Goal: Task Accomplishment & Management: Manage account settings

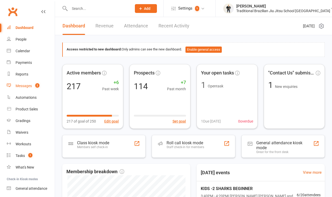
click at [27, 90] on link "Messages 2" at bounding box center [31, 86] width 48 height 12
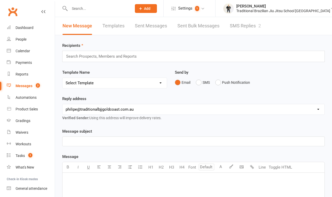
click at [238, 27] on link "SMS Replies 2" at bounding box center [244, 26] width 31 height 18
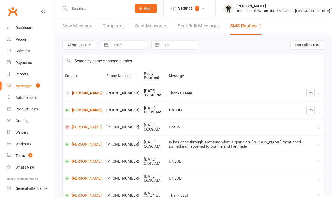
click at [79, 96] on link "[PERSON_NAME]" at bounding box center [83, 93] width 37 height 5
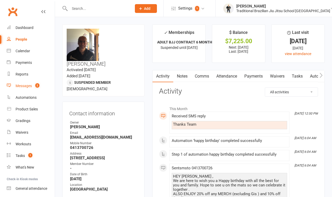
click at [17, 85] on div "Messages" at bounding box center [24, 86] width 16 height 4
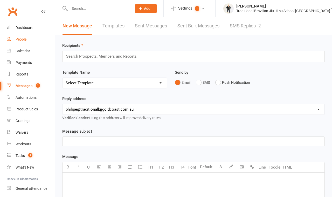
click at [23, 40] on div "People" at bounding box center [21, 39] width 11 height 4
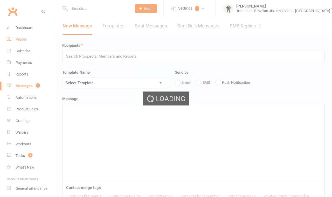
select select "100"
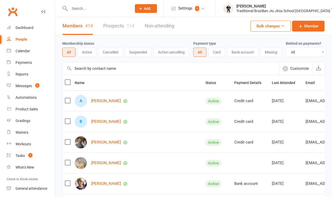
click at [23, 40] on div "People" at bounding box center [22, 39] width 12 height 4
click at [24, 54] on link "Calendar" at bounding box center [31, 51] width 48 height 12
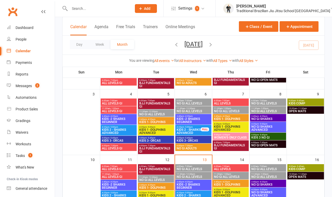
scroll to position [88, 0]
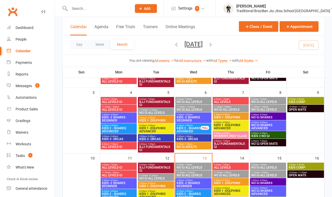
click at [195, 129] on span "KIDS 2 - SHARKS ADVANCED" at bounding box center [188, 130] width 25 height 6
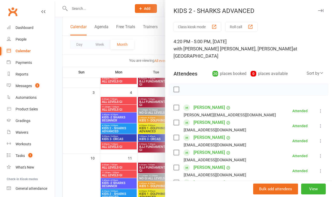
scroll to position [0, 0]
click at [56, 81] on div at bounding box center [193, 98] width 277 height 197
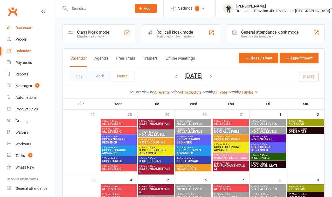
click at [25, 30] on div "Dashboard" at bounding box center [25, 28] width 18 height 4
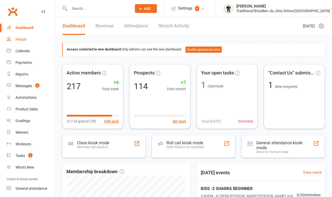
click at [25, 39] on div "People" at bounding box center [21, 39] width 11 height 4
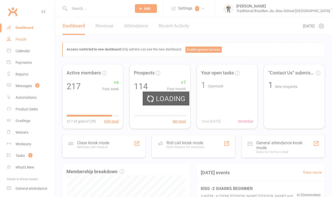
click at [25, 39] on ui-view "Prospect Member Non-attending contact Class / event Appointment Grading event T…" at bounding box center [166, 163] width 332 height 324
select select "100"
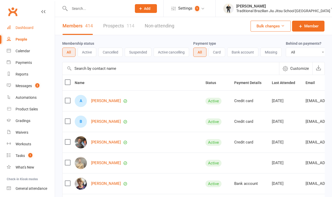
click at [24, 28] on div "Dashboard" at bounding box center [25, 28] width 18 height 4
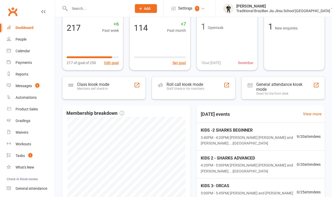
scroll to position [75, 0]
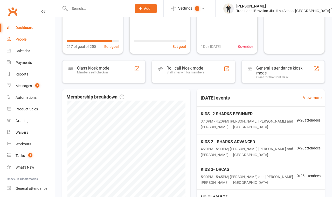
click at [18, 40] on div "People" at bounding box center [21, 39] width 11 height 4
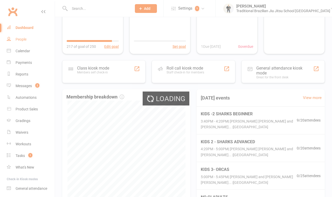
select select "100"
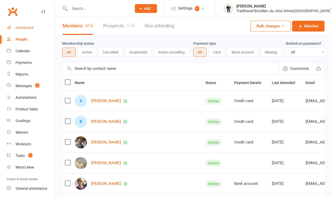
click at [27, 28] on div "Dashboard" at bounding box center [25, 28] width 18 height 4
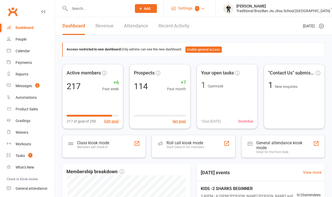
click at [187, 8] on span "Settings" at bounding box center [185, 9] width 14 height 12
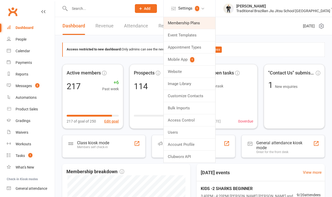
click at [198, 26] on link "Membership Plans" at bounding box center [189, 23] width 52 height 12
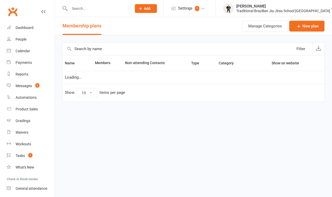
select select "50"
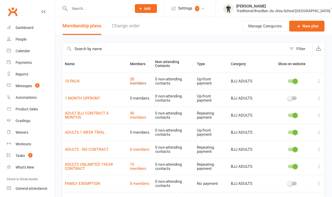
click at [131, 85] on link "20 members" at bounding box center [138, 81] width 16 height 9
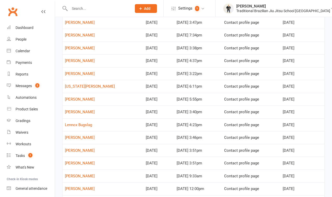
scroll to position [121, 0]
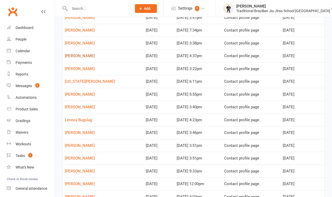
click at [82, 58] on link "Jude Malam" at bounding box center [80, 56] width 30 height 5
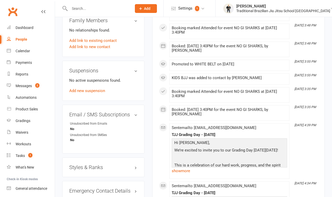
scroll to position [296, 0]
click at [101, 164] on h3 "Styles & Ranks" at bounding box center [103, 167] width 68 height 6
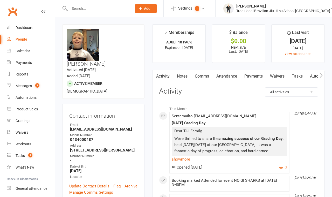
scroll to position [0, 0]
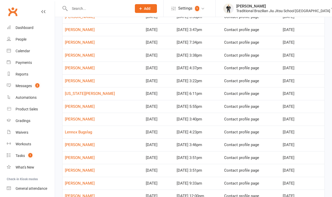
scroll to position [110, 0]
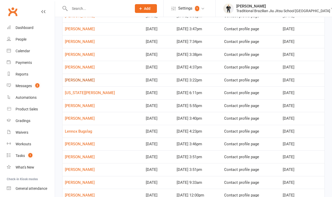
click at [95, 81] on link "jonatan Barton Harvey" at bounding box center [80, 80] width 30 height 5
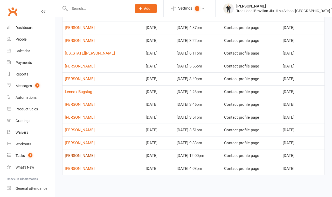
scroll to position [149, 0]
click at [88, 93] on link "Lennox Bugslag" at bounding box center [78, 92] width 27 height 5
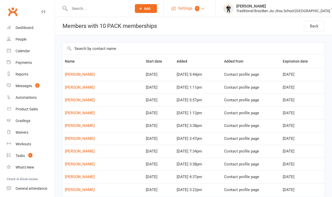
click at [192, 9] on span "Settings" at bounding box center [185, 9] width 14 height 12
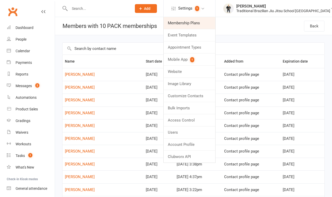
click at [199, 21] on link "Membership Plans" at bounding box center [189, 23] width 52 height 12
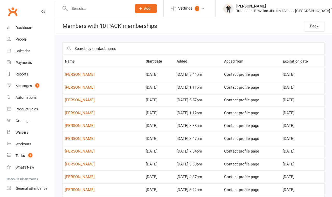
select select "50"
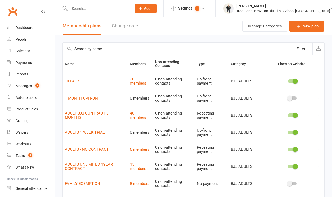
click at [87, 9] on input "text" at bounding box center [98, 8] width 60 height 7
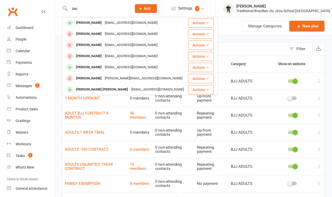
type input "Zac"
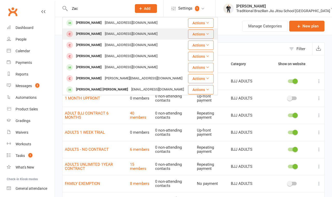
drag, startPoint x: 87, startPoint y: 9, endPoint x: 91, endPoint y: 33, distance: 24.6
click at [91, 33] on div "Zac Collins" at bounding box center [88, 34] width 29 height 8
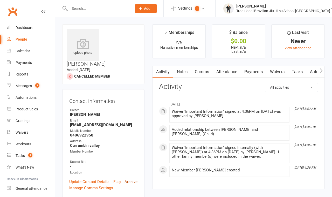
click at [135, 179] on link "Archive" at bounding box center [130, 182] width 13 height 6
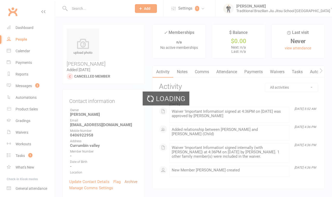
select select "100"
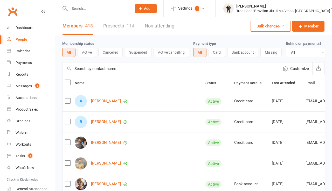
click at [82, 6] on input "text" at bounding box center [98, 8] width 60 height 7
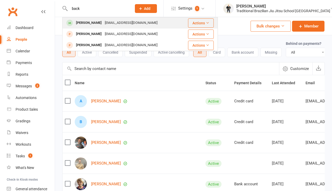
type input "back"
click at [87, 20] on div "Jude Backo" at bounding box center [88, 23] width 29 height 8
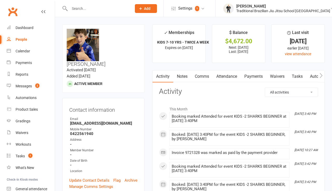
click at [256, 73] on link "Payments" at bounding box center [253, 76] width 26 height 12
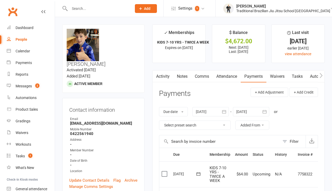
click at [279, 75] on link "Waivers" at bounding box center [277, 76] width 22 height 12
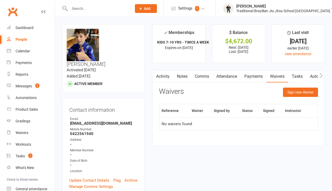
click at [84, 8] on input "text" at bounding box center [98, 8] width 60 height 7
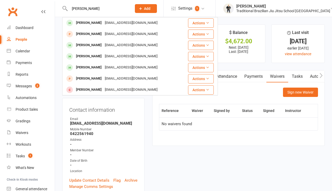
type input "Luca"
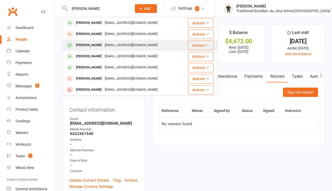
drag, startPoint x: 87, startPoint y: 14, endPoint x: 91, endPoint y: 45, distance: 31.4
click at [91, 45] on div "Luca Trayfoot" at bounding box center [88, 45] width 29 height 8
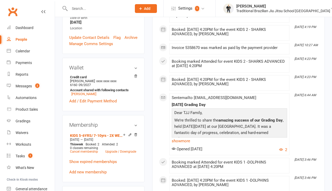
scroll to position [163, 0]
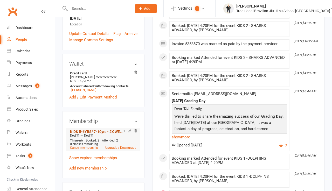
click at [93, 130] on link "KIDS 5-6YRS/ 7-10yrs - 2X WEEK" at bounding box center [96, 132] width 53 height 4
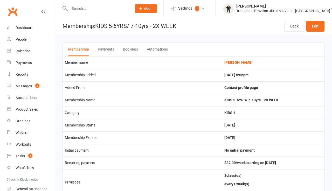
click at [109, 50] on button "Payments" at bounding box center [106, 49] width 16 height 13
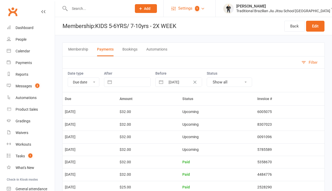
click at [192, 10] on span "Settings" at bounding box center [185, 9] width 14 height 12
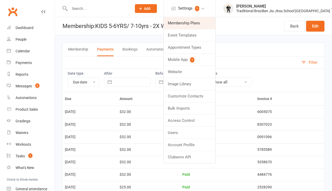
click at [190, 25] on link "Membership Plans" at bounding box center [189, 23] width 52 height 12
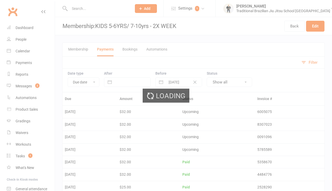
select select "50"
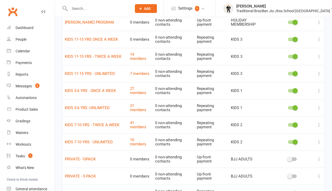
scroll to position [231, 0]
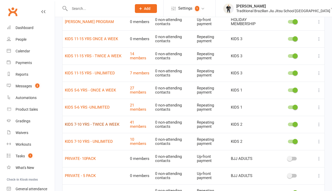
click at [105, 123] on link "KIDS 7-10 YRS - TWICE A WEEK" at bounding box center [92, 124] width 54 height 5
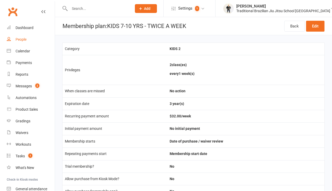
click at [20, 37] on link "People" at bounding box center [31, 40] width 48 height 12
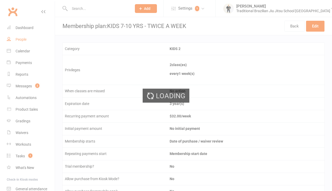
select select "100"
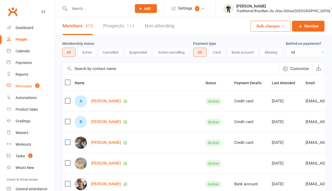
click at [30, 90] on link "Messages 2" at bounding box center [31, 86] width 48 height 12
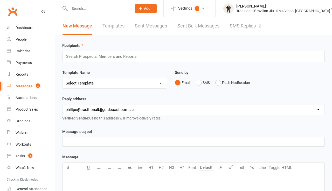
click at [244, 26] on link "SMS Replies 2" at bounding box center [244, 26] width 31 height 18
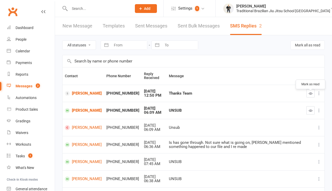
click at [310, 95] on icon "button" at bounding box center [310, 93] width 4 height 4
click at [309, 114] on button "button" at bounding box center [310, 110] width 8 height 8
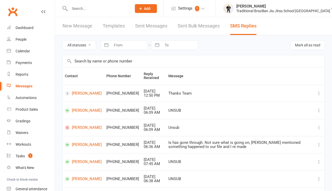
click at [213, 96] on div "Thanks Team" at bounding box center [239, 93] width 143 height 4
click at [31, 28] on div "Dashboard" at bounding box center [25, 28] width 18 height 4
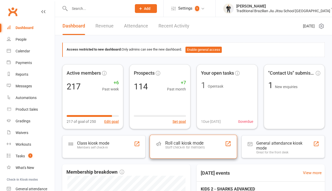
click at [182, 154] on div "Roll call kiosk mode Staff check-in for members" at bounding box center [184, 147] width 39 height 14
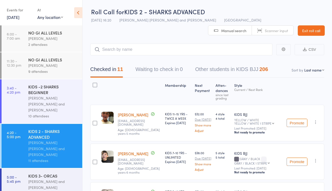
click at [55, 98] on div "Miguel Alencar Flores Junior and Philipe Glazer" at bounding box center [52, 104] width 49 height 18
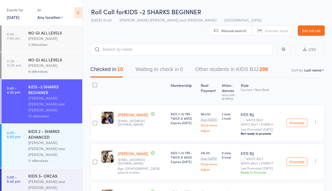
click at [297, 28] on link "Exit roll call" at bounding box center [310, 30] width 27 height 10
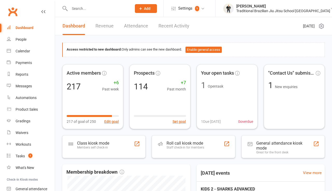
click at [83, 8] on input "text" at bounding box center [98, 8] width 60 height 7
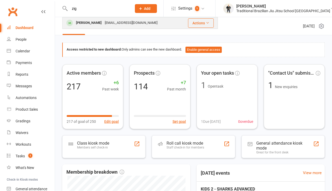
type input "zig"
click at [86, 24] on div "[PERSON_NAME]" at bounding box center [88, 23] width 29 height 8
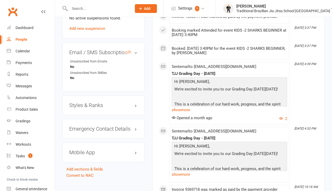
scroll to position [359, 0]
click at [92, 102] on h3 "Styles & Ranks" at bounding box center [103, 105] width 68 height 6
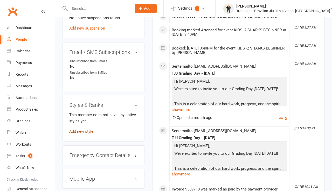
click at [88, 129] on link "Add new style" at bounding box center [81, 131] width 24 height 5
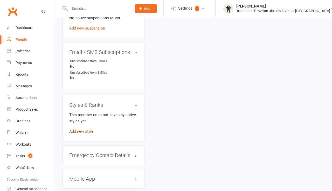
scroll to position [44, 0]
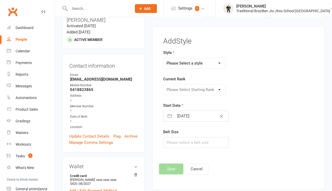
click at [202, 61] on select "Please Select a style BJJ ADULTS HOLLIDAYS KIDS BJJ" at bounding box center [194, 63] width 62 height 10
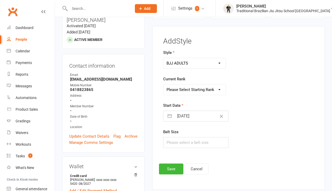
select select "2859"
click at [193, 91] on select "Please Select Starting Rank WHITE BELT WHITE BELT 1 STRIPE WHITE BELT 2 STRIPES…" at bounding box center [194, 89] width 62 height 10
select select "30415"
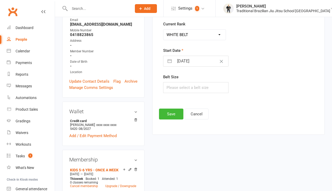
scroll to position [101, 0]
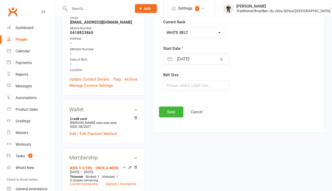
click at [183, 61] on input "[DATE]" at bounding box center [201, 59] width 54 height 10
select select "6"
select select "2025"
select select "7"
select select "2025"
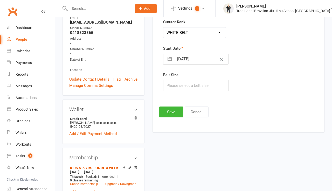
select select "8"
select select "2025"
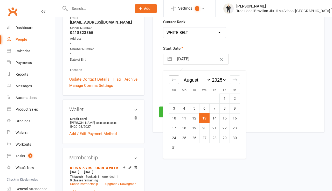
click at [175, 81] on icon "Move backward to switch to the previous month." at bounding box center [173, 79] width 5 height 5
select select "5"
select select "2025"
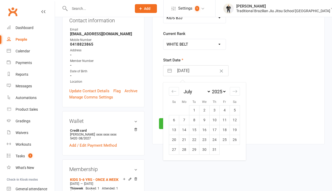
scroll to position [89, 0]
click at [172, 96] on div "Move backward to switch to the previous month." at bounding box center [174, 91] width 10 height 9
select select "4"
select select "2025"
click at [207, 112] on td "4" at bounding box center [204, 110] width 10 height 10
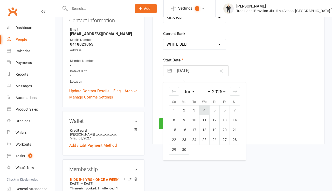
type input "04 Jun 2025"
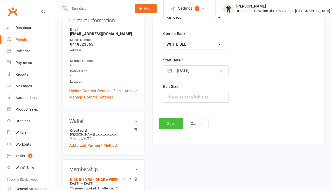
click at [172, 127] on button "Save" at bounding box center [171, 123] width 24 height 11
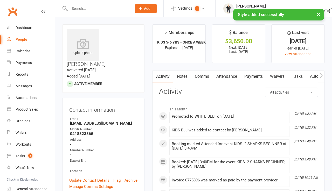
scroll to position [0, 0]
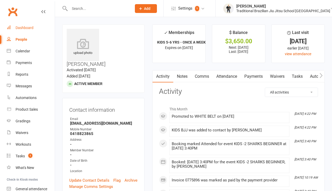
click at [28, 26] on div "Dashboard" at bounding box center [25, 28] width 18 height 4
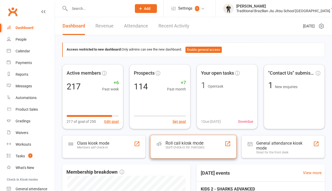
click at [179, 152] on div "Roll call kiosk mode Staff check-in for members" at bounding box center [184, 147] width 39 height 14
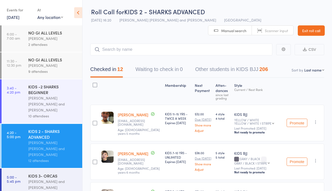
click at [56, 99] on div "[PERSON_NAME] [PERSON_NAME] and [PERSON_NAME]" at bounding box center [52, 104] width 49 height 18
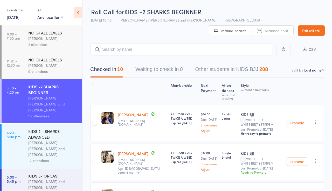
click at [41, 132] on div "KIDS 2 - SHARKS ADVANCED" at bounding box center [52, 133] width 49 height 11
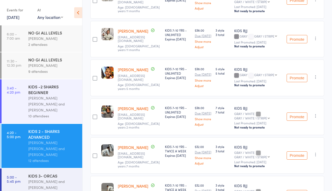
scroll to position [361, 0]
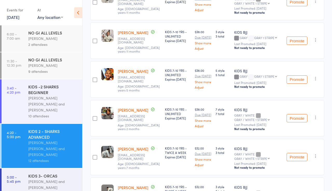
click at [53, 104] on div "Miguel Alencar Flores Junior and Philipe Glazer" at bounding box center [52, 104] width 49 height 18
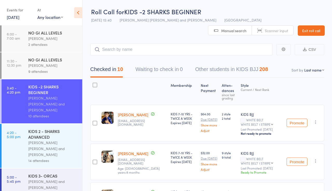
click at [75, 10] on icon at bounding box center [78, 12] width 8 height 11
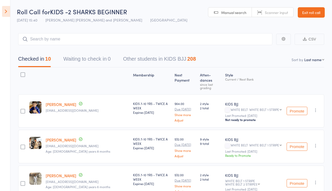
click at [5, 7] on icon at bounding box center [6, 11] width 8 height 11
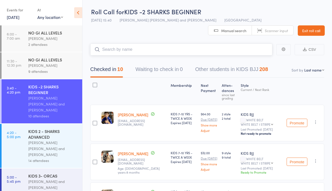
click at [131, 49] on input "search" at bounding box center [181, 50] width 182 height 12
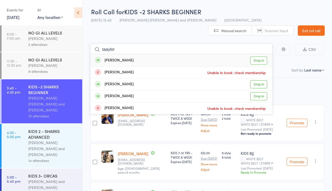
type input "Taylor"
drag, startPoint x: 153, startPoint y: 80, endPoint x: 130, endPoint y: 40, distance: 46.8
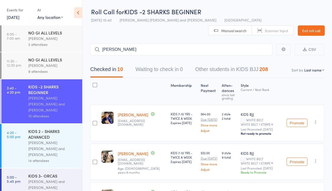
click at [42, 133] on div "KIDS 2 - SHARKS ADVANCED" at bounding box center [52, 133] width 49 height 11
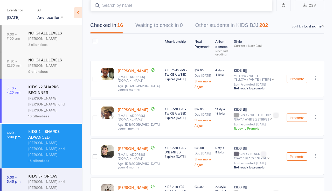
scroll to position [44, 0]
click at [53, 106] on div "Miguel Alencar Flores Junior and Philipe Glazer" at bounding box center [52, 104] width 49 height 18
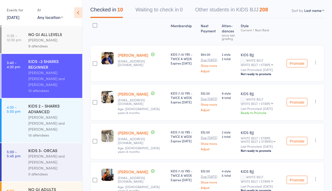
scroll to position [98, 0]
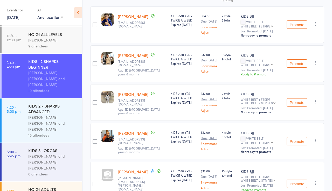
click at [291, 68] on button "Promote" at bounding box center [296, 63] width 21 height 8
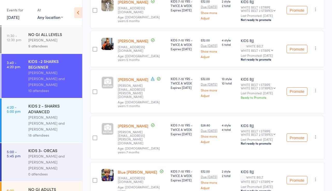
scroll to position [193, 0]
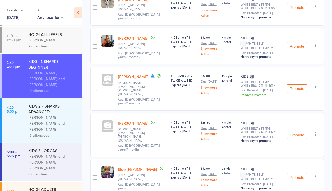
click at [294, 93] on button "Promote" at bounding box center [296, 88] width 21 height 8
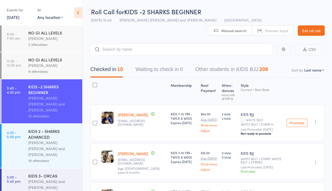
scroll to position [0, 0]
click at [45, 132] on div "KIDS 2 - SHARKS ADVANCED" at bounding box center [52, 133] width 49 height 11
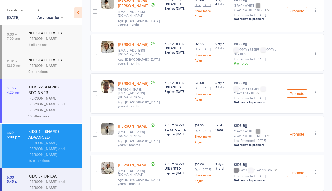
scroll to position [355, 0]
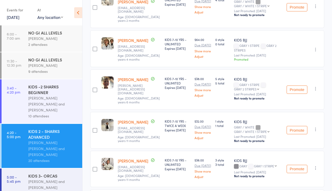
click at [144, 43] on link "[PERSON_NAME]" at bounding box center [133, 40] width 31 height 5
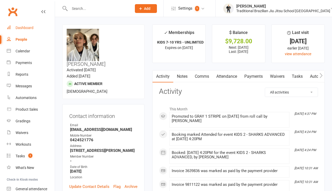
click at [27, 28] on div "Dashboard" at bounding box center [25, 28] width 18 height 4
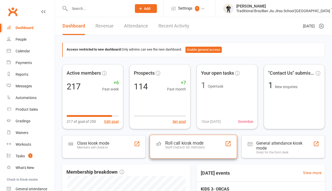
click at [200, 144] on div "Roll call kiosk mode" at bounding box center [184, 142] width 39 height 5
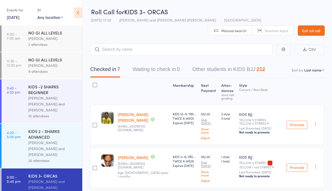
click at [53, 128] on div "KIDS 2 - SHARKS ADVANCED" at bounding box center [52, 133] width 49 height 11
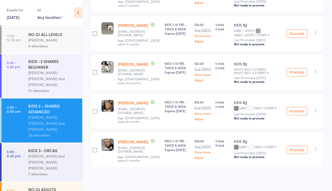
scroll to position [786, 0]
click at [185, 154] on div "KIDS 7-10 YRS - TWICE A WEEK Expires May 8, 2028" at bounding box center [177, 150] width 30 height 37
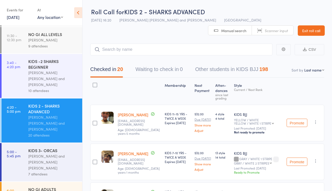
scroll to position [0, 0]
click at [297, 33] on link "Exit roll call" at bounding box center [310, 30] width 27 height 10
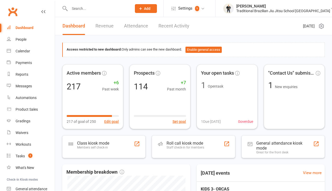
click at [84, 7] on input "text" at bounding box center [98, 8] width 60 height 7
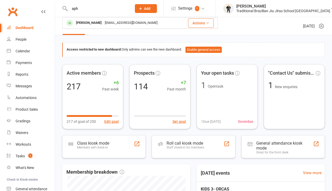
type input "app"
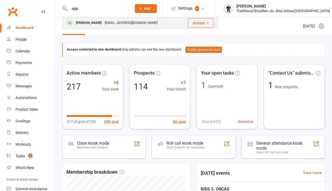
drag, startPoint x: 84, startPoint y: 7, endPoint x: 89, endPoint y: 27, distance: 20.6
click at [89, 27] on div "[PERSON_NAME] [EMAIL_ADDRESS][DOMAIN_NAME]" at bounding box center [122, 23] width 118 height 11
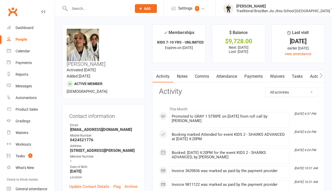
click at [254, 76] on link "Payments" at bounding box center [253, 76] width 26 height 12
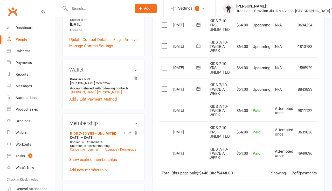
scroll to position [128, 0]
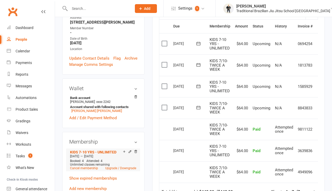
click at [131, 150] on div at bounding box center [129, 152] width 16 height 4
click at [130, 150] on icon at bounding box center [130, 151] width 2 height 2
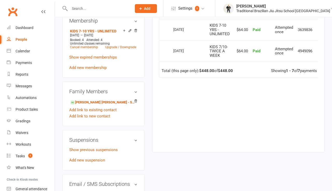
scroll to position [250, 0]
click at [89, 99] on link "[PERSON_NAME] [PERSON_NAME] - Sibling (parent not in system)" at bounding box center [102, 101] width 65 height 5
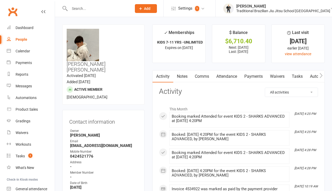
click at [249, 77] on link "Payments" at bounding box center [253, 76] width 26 height 12
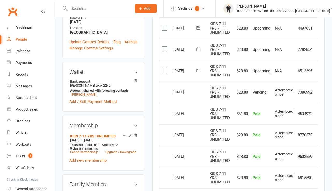
scroll to position [164, 0]
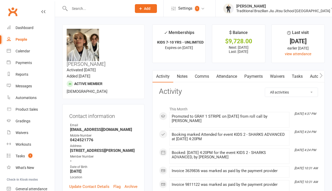
click at [248, 77] on link "Payments" at bounding box center [253, 76] width 26 height 12
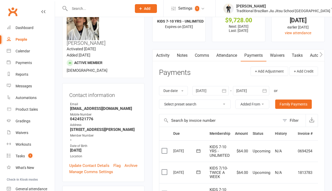
scroll to position [20, 0]
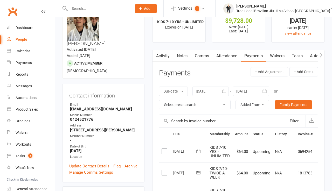
click at [161, 56] on link "Activity" at bounding box center [162, 56] width 21 height 12
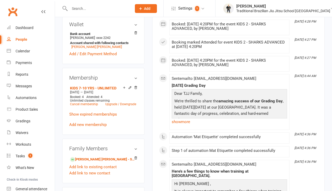
scroll to position [191, 0]
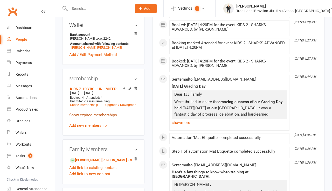
click at [97, 113] on link "Show expired memberships" at bounding box center [93, 115] width 48 height 5
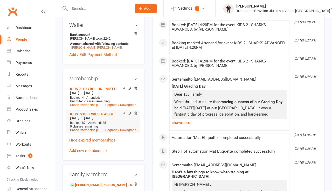
click at [92, 128] on link "Cancel membership" at bounding box center [84, 130] width 28 height 4
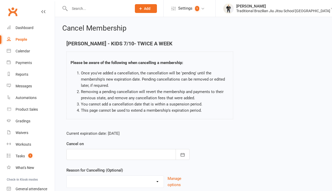
click at [137, 155] on div at bounding box center [127, 154] width 123 height 11
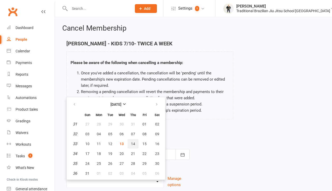
click at [132, 144] on span "14" at bounding box center [133, 144] width 4 height 4
type input "[DATE]"
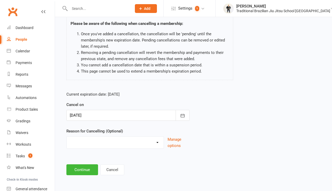
scroll to position [40, 0]
click at [108, 141] on select "Holiday Injury upgrade Other reason" at bounding box center [115, 142] width 97 height 10
select select "3"
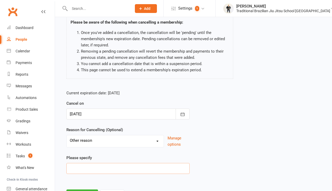
click at [97, 170] on input at bounding box center [127, 168] width 123 height 11
type input "double"
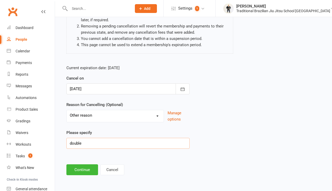
scroll to position [67, 0]
click at [80, 166] on button "Continue" at bounding box center [82, 169] width 32 height 11
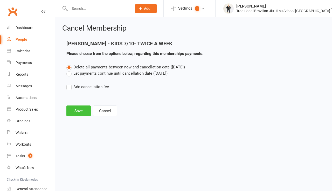
click at [73, 107] on button "Save" at bounding box center [78, 110] width 24 height 11
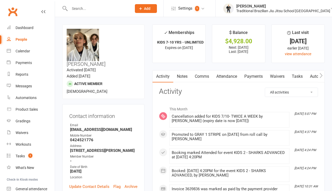
click at [258, 77] on link "Payments" at bounding box center [253, 76] width 26 height 12
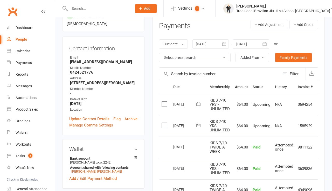
scroll to position [68, 0]
click at [164, 125] on label at bounding box center [164, 125] width 7 height 5
click at [164, 123] on input "checkbox" at bounding box center [162, 123] width 3 height 0
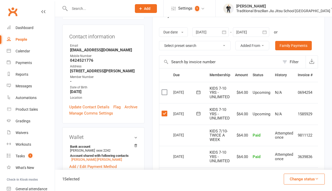
scroll to position [82, 0]
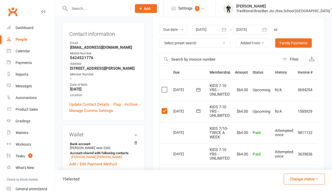
click at [300, 179] on button "Change status" at bounding box center [303, 179] width 41 height 11
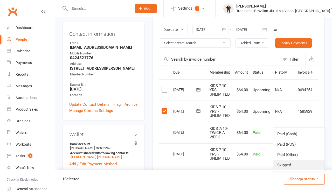
click at [292, 162] on link "Skipped" at bounding box center [298, 165] width 51 height 10
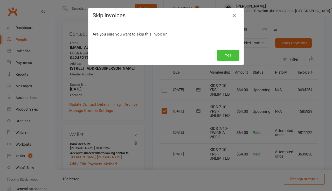
click at [232, 56] on button "Yes" at bounding box center [228, 55] width 23 height 11
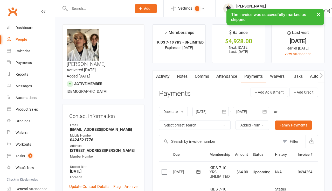
scroll to position [0, 0]
